Goal: Contribute content

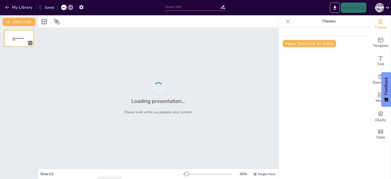
type input "Get to Know Each Other: A Fun English Journey!"
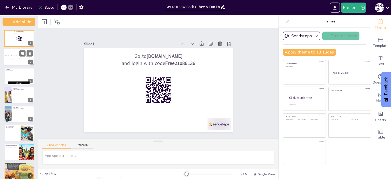
click at [17, 58] on p "Let's explore how to say hello, learn about English, and discover friends aroun…" at bounding box center [18, 58] width 27 height 1
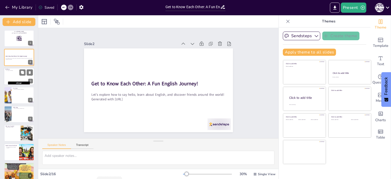
checkbox input "true"
click at [15, 76] on div at bounding box center [19, 76] width 31 height 17
type textarea "Greeting others is a fundamental part of building friendships. It helps create …"
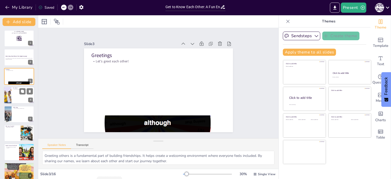
checkbox input "true"
click at [17, 96] on div at bounding box center [19, 94] width 31 height 17
type textarea "The "Ball of Friendship" game is not only enjoyable but also fosters a sense of…"
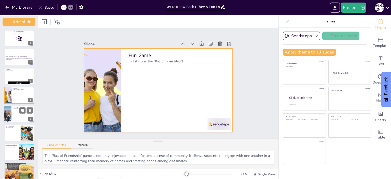
checkbox input "true"
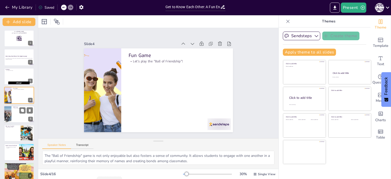
click at [13, 113] on div at bounding box center [19, 114] width 31 height 17
type textarea "Incorporating music into learning makes the experience enjoyable and memorable.…"
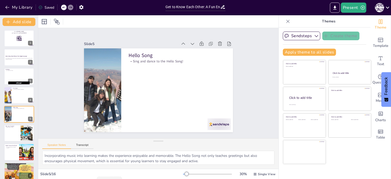
scroll to position [12, 0]
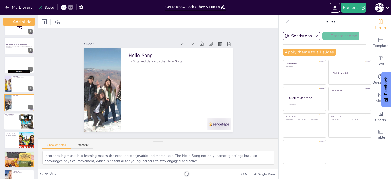
checkbox input "true"
click at [11, 121] on div at bounding box center [19, 121] width 31 height 17
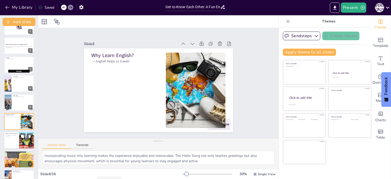
type textarea "Learning English is essential because it is a global language. It enables us to…"
checkbox input "true"
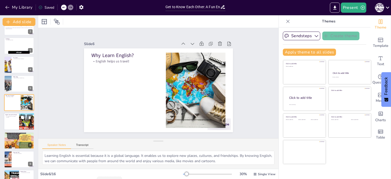
click at [14, 120] on div at bounding box center [19, 121] width 31 height 17
type textarea "This activity highlights the diversity of cultures around the world. By learnin…"
checkbox input "true"
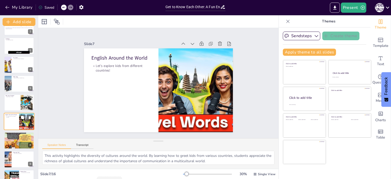
scroll to position [50, 0]
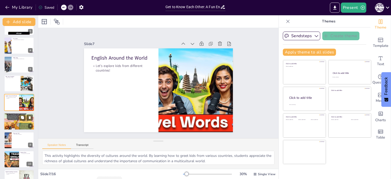
click at [11, 120] on div at bounding box center [19, 121] width 31 height 40
type textarea "Creating an English passport is a fun way for students to express their identit…"
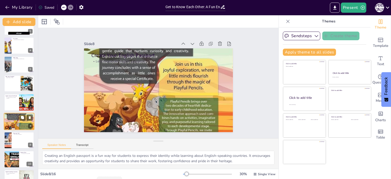
scroll to position [68, 0]
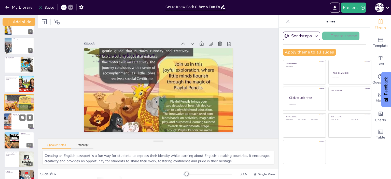
checkbox input "true"
click at [9, 121] on div at bounding box center [7, 121] width 31 height 17
type textarea "Show and tell activities are essential for developing public speaking skills in…"
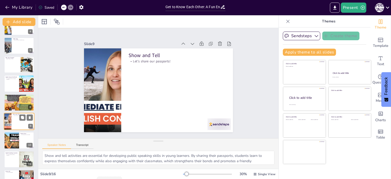
scroll to position [87, 0]
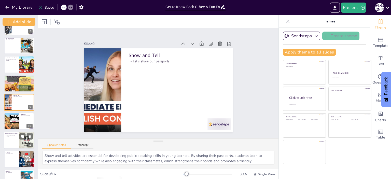
checkbox input "true"
click at [14, 140] on div at bounding box center [19, 139] width 31 height 17
type textarea "Identifying English-speaking countries broadens students' knowledge about the w…"
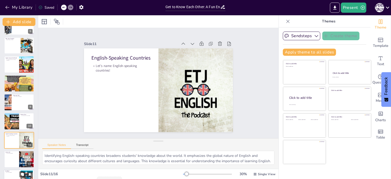
scroll to position [125, 0]
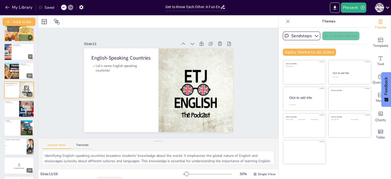
checkbox input "true"
